Goal: Information Seeking & Learning: Get advice/opinions

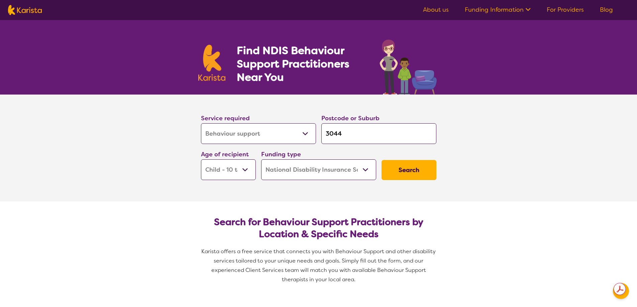
select select "Behaviour support"
select select "CH"
select select "NDIS"
select select "Behaviour support"
select select "CH"
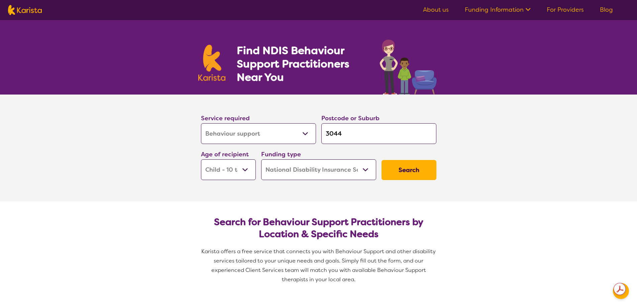
select select "NDIS"
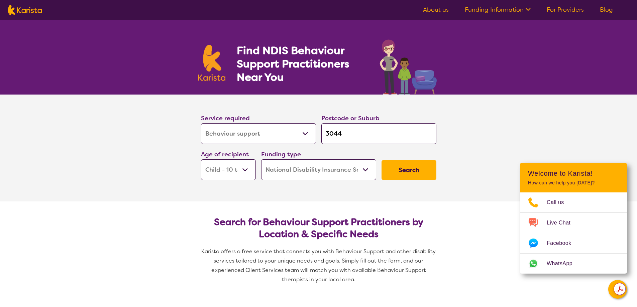
click at [244, 170] on select "Early Childhood - 0 to 9 Child - 10 to 11 Adolescent - 12 to 17 Adult - 18 to 6…" at bounding box center [228, 170] width 55 height 21
click at [201, 160] on select "Early Childhood - 0 to 9 Child - 10 to 11 Adolescent - 12 to 17 Adult - 18 to 6…" at bounding box center [228, 170] width 55 height 21
click at [405, 175] on button "Search" at bounding box center [409, 170] width 55 height 20
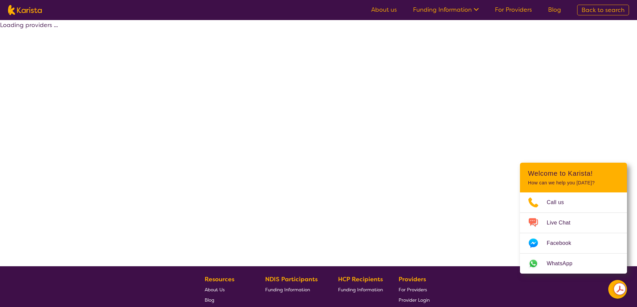
select select "by_score"
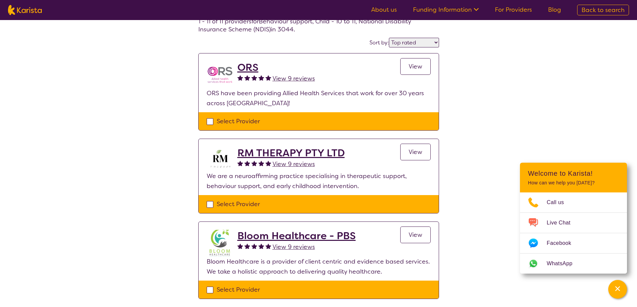
scroll to position [18, 0]
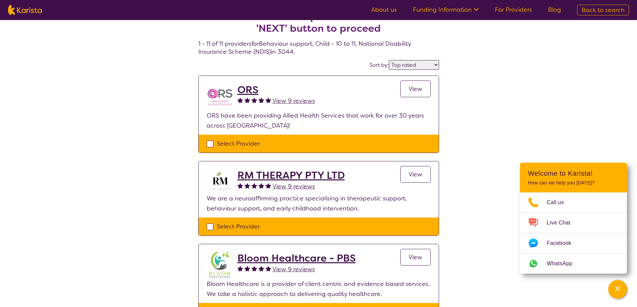
click at [283, 102] on span "View 9 reviews" at bounding box center [294, 101] width 42 height 8
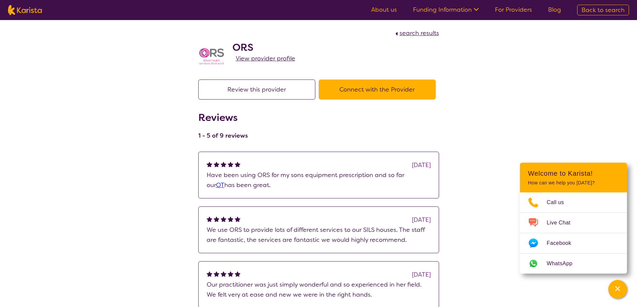
click at [636, 305] on div "search results ORS View provider profile Review this provider Connect with the …" at bounding box center [318, 231] width 637 height 422
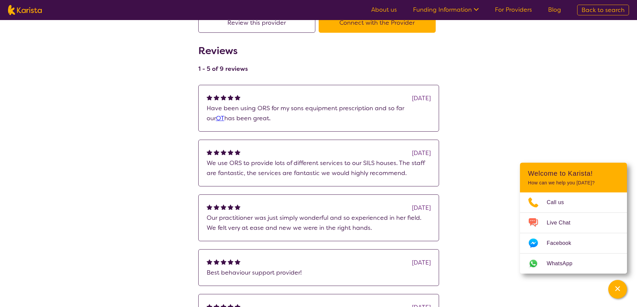
scroll to position [120, 0]
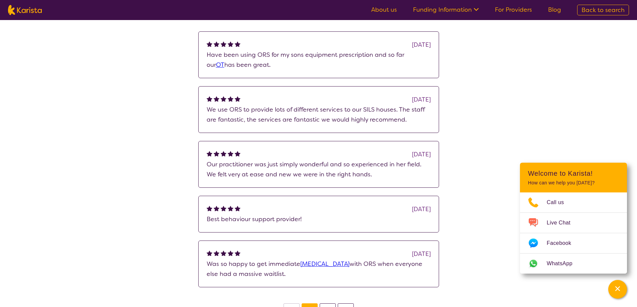
scroll to position [18, 0]
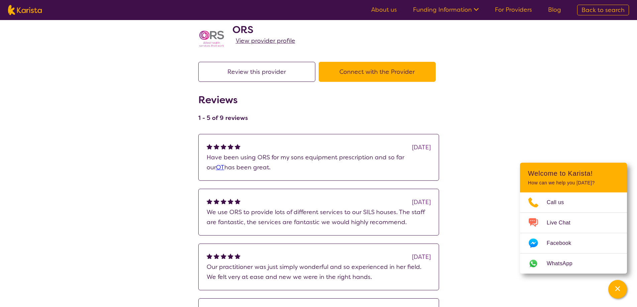
select select "by_score"
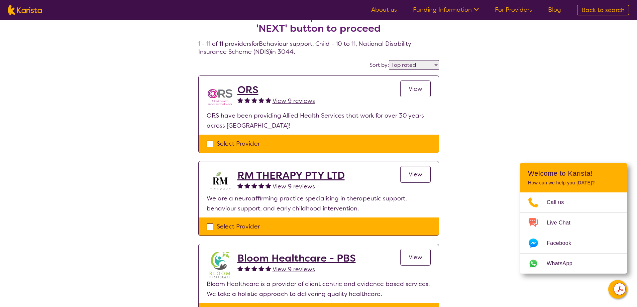
click at [289, 186] on span "View 9 reviews" at bounding box center [294, 187] width 42 height 8
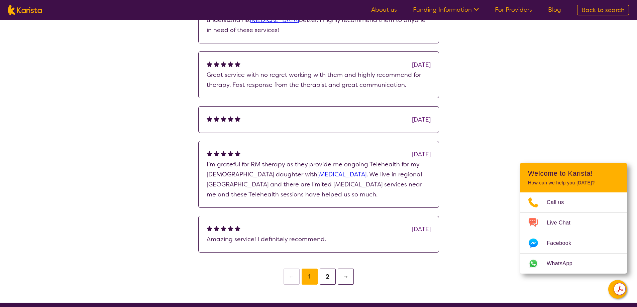
scroll to position [263, 0]
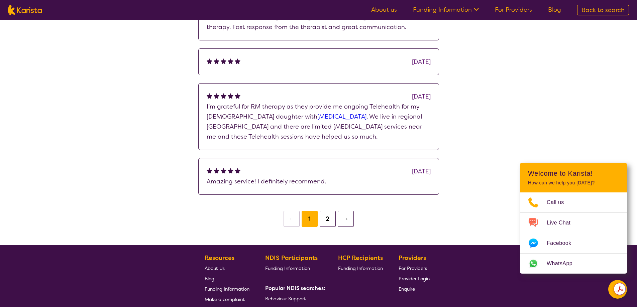
click at [332, 221] on button "2" at bounding box center [328, 219] width 16 height 16
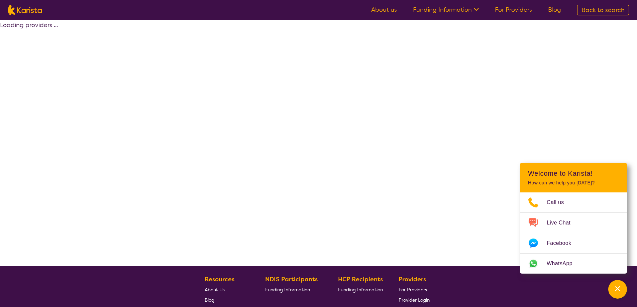
scroll to position [18, 0]
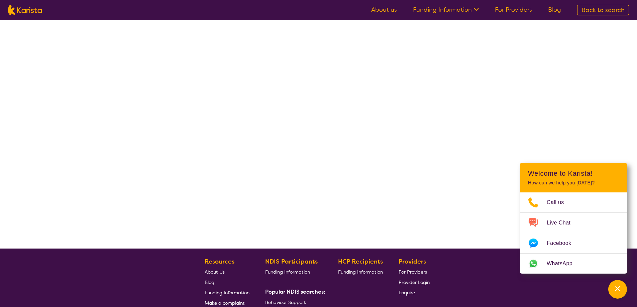
select select "by_score"
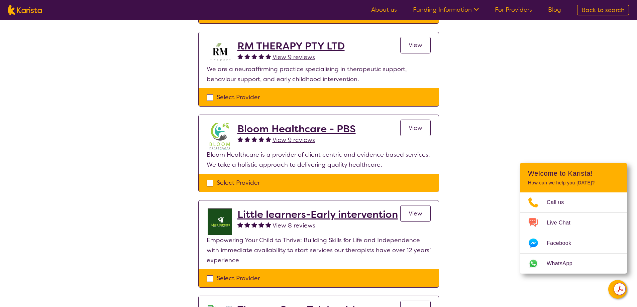
scroll to position [165, 0]
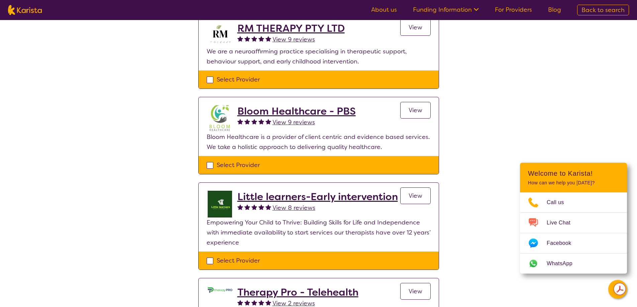
click at [292, 210] on span "View 8 reviews" at bounding box center [294, 208] width 43 height 8
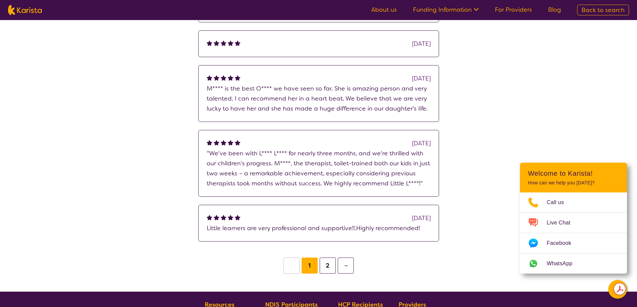
scroll to position [187, 0]
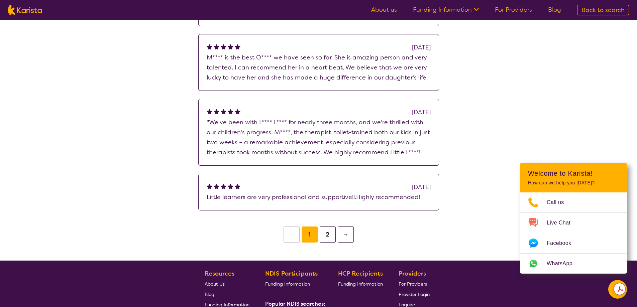
click at [328, 238] on button "2" at bounding box center [328, 235] width 16 height 16
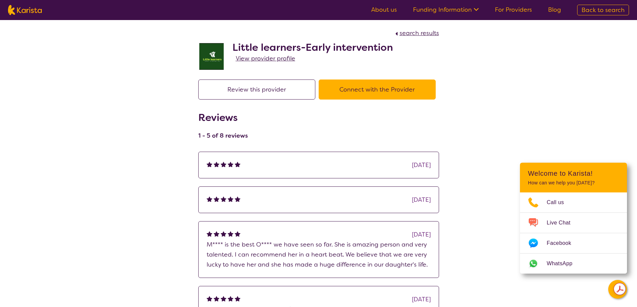
select select "by_score"
